Goal: Check status

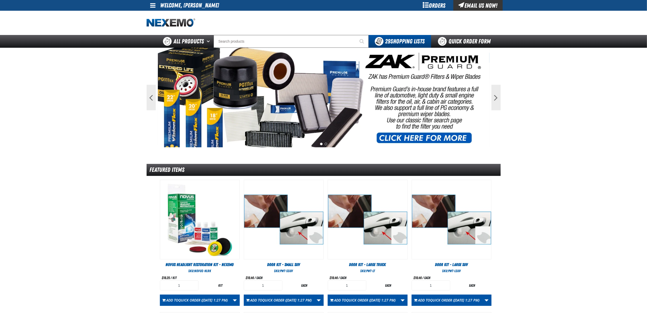
click at [438, 8] on div "Orders" at bounding box center [434, 5] width 38 height 11
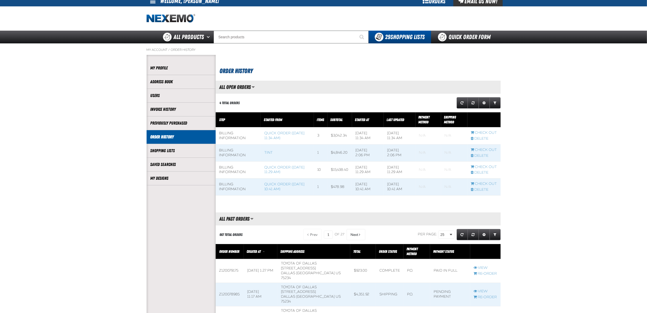
scroll to position [68, 0]
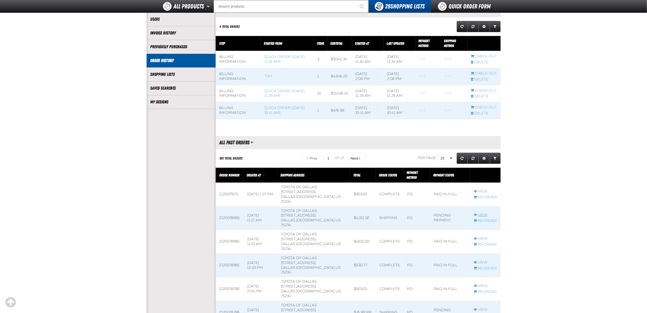
click at [479, 213] on link "View" at bounding box center [484, 215] width 23 height 5
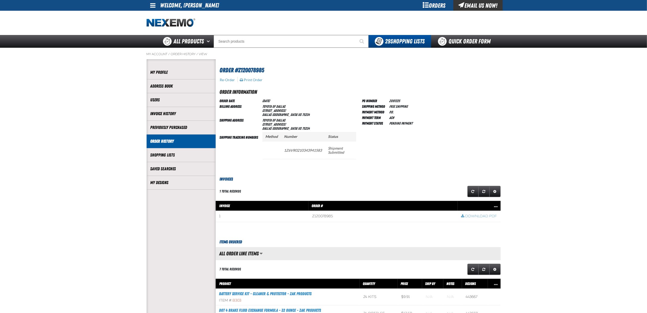
click at [485, 114] on div "PO Number Z091225 Shipping Method Free Shipping Payment Method P.O. Payment Ter…" at bounding box center [431, 133] width 138 height 70
click at [610, 169] on main "My Account / Order History / View" at bounding box center [323, 257] width 647 height 419
